Goal: Task Accomplishment & Management: Use online tool/utility

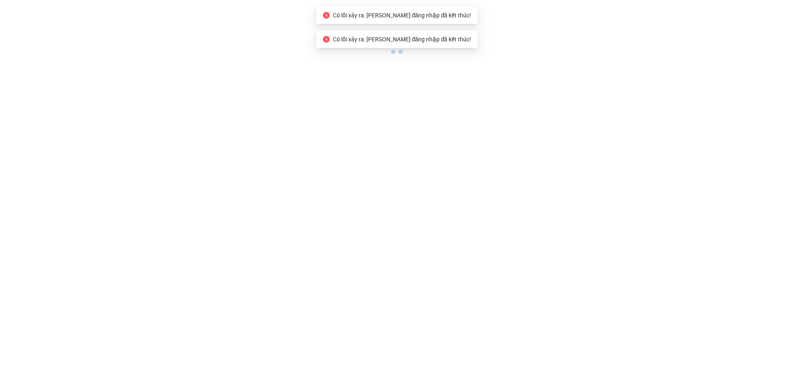
click at [279, 88] on body "Có lỗi xảy ra: [PERSON_NAME] đăng nhập đã kết thúc! Có lỗi xảy ra: Phiên đăng n…" at bounding box center [397, 190] width 794 height 380
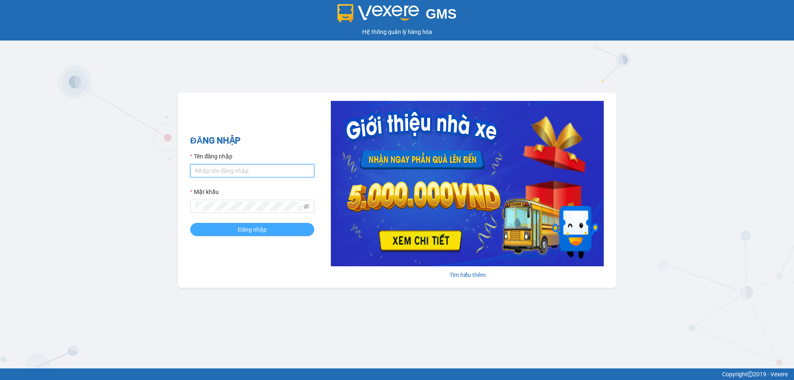
type input "tonga.quehuong"
click at [238, 229] on span "Đăng nhập" at bounding box center [252, 229] width 29 height 9
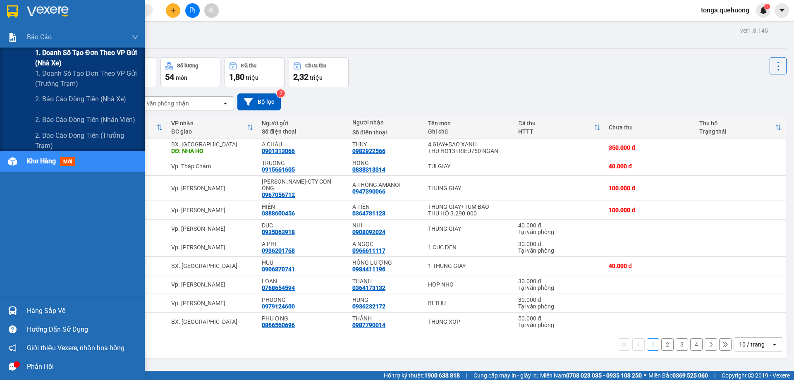
click at [69, 58] on span "1. Doanh số tạo đơn theo VP gửi (nhà xe)" at bounding box center [86, 58] width 103 height 21
